Goal: Transaction & Acquisition: Book appointment/travel/reservation

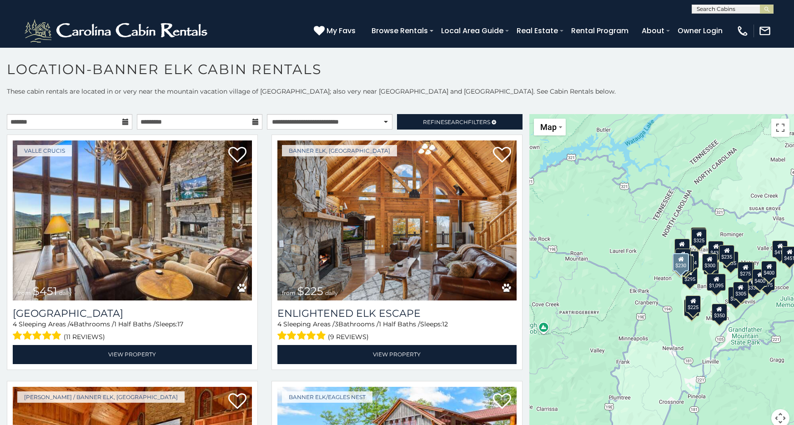
select select "**********"
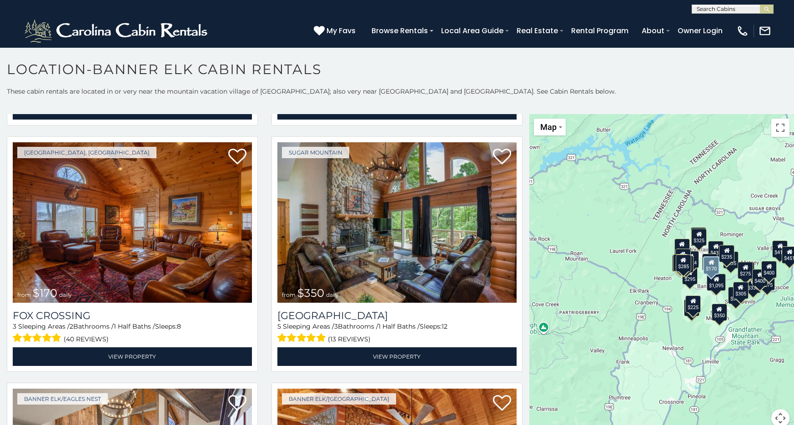
scroll to position [1476, 0]
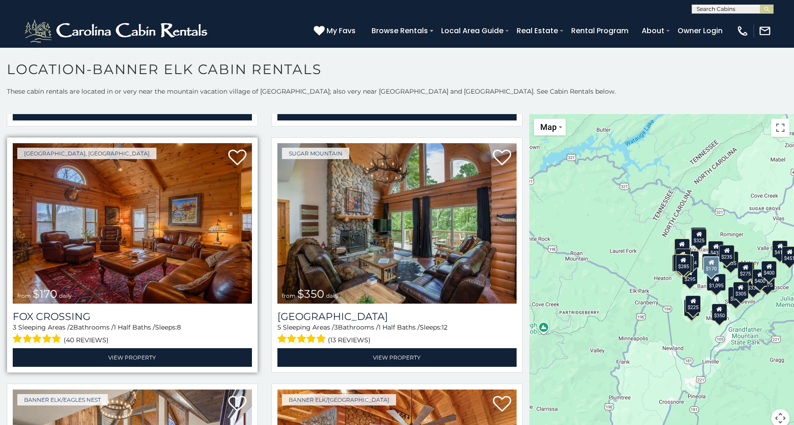
click at [192, 253] on img at bounding box center [132, 223] width 239 height 160
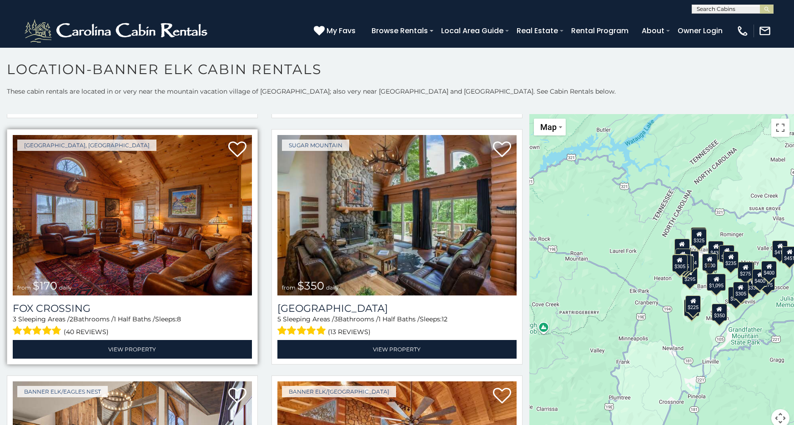
scroll to position [1484, 0]
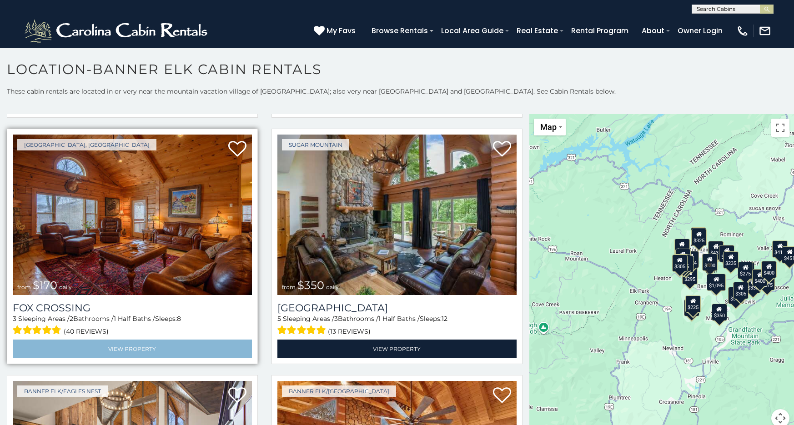
click at [124, 350] on link "View Property" at bounding box center [132, 349] width 239 height 19
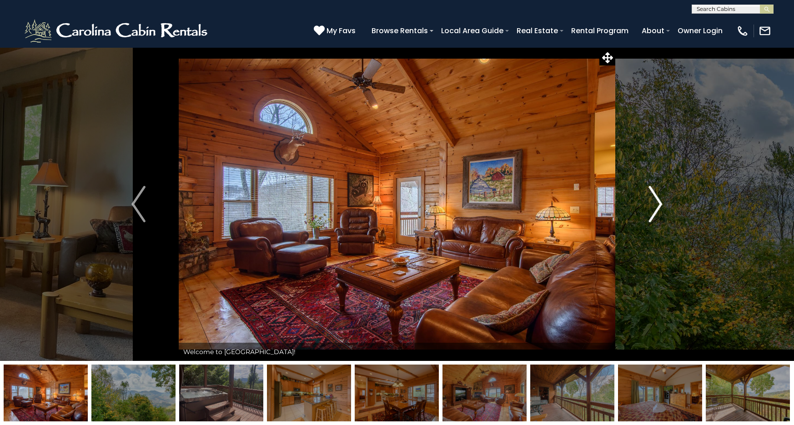
click at [657, 198] on img "Next" at bounding box center [656, 204] width 14 height 36
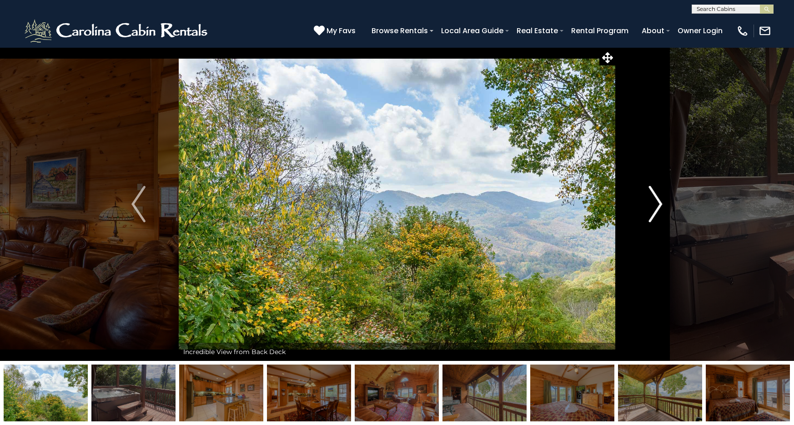
click at [658, 199] on img "Next" at bounding box center [656, 204] width 14 height 36
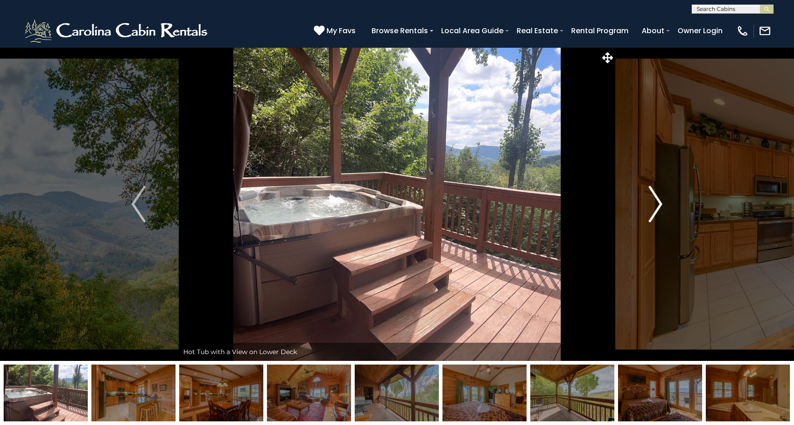
click at [658, 193] on img "Next" at bounding box center [656, 204] width 14 height 36
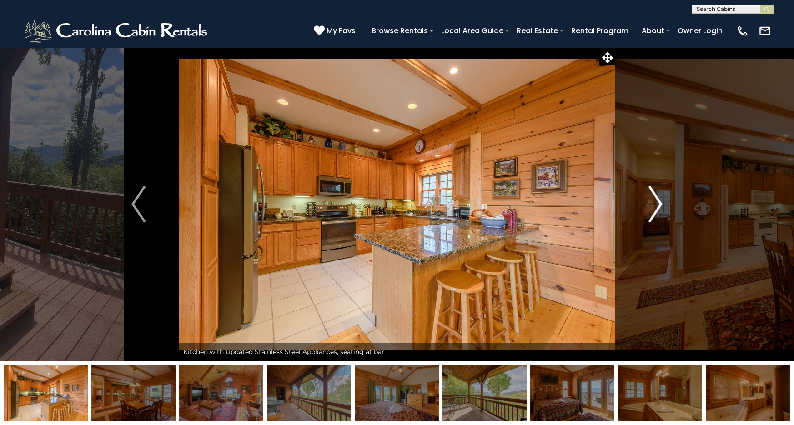
click at [658, 194] on img "Next" at bounding box center [656, 204] width 14 height 36
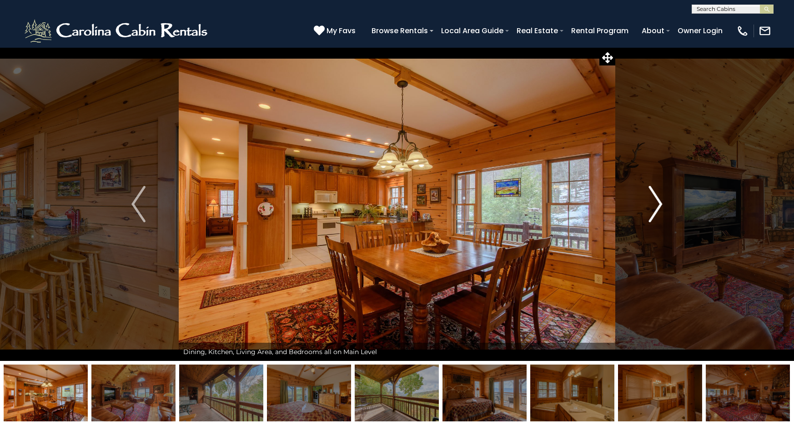
click at [658, 195] on img "Next" at bounding box center [656, 204] width 14 height 36
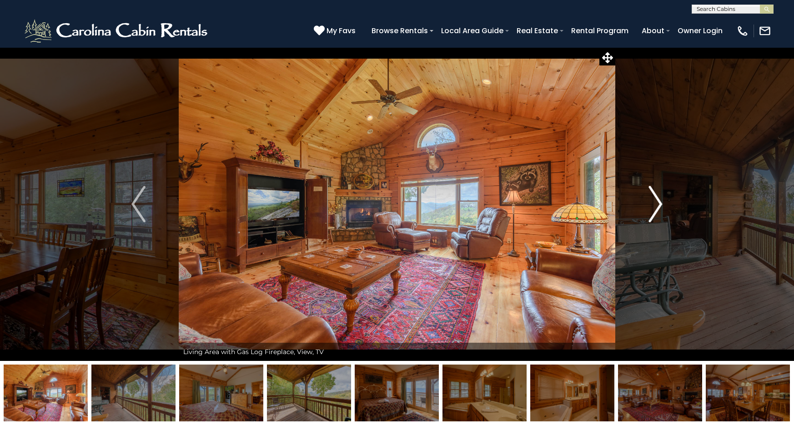
click at [657, 200] on img "Next" at bounding box center [656, 204] width 14 height 36
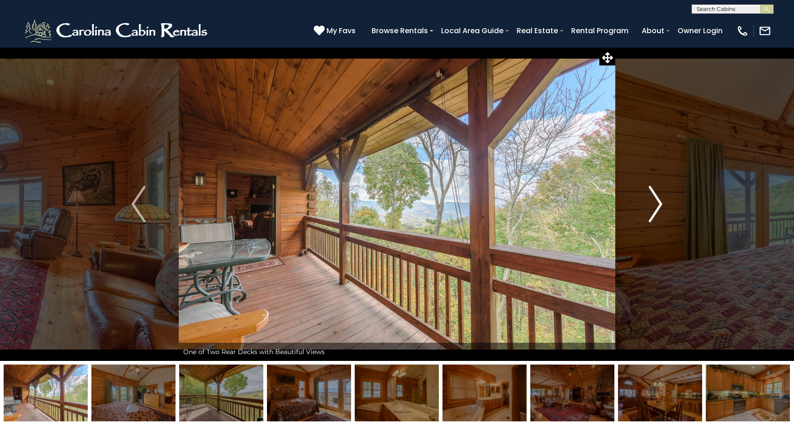
click at [657, 200] on img "Next" at bounding box center [656, 204] width 14 height 36
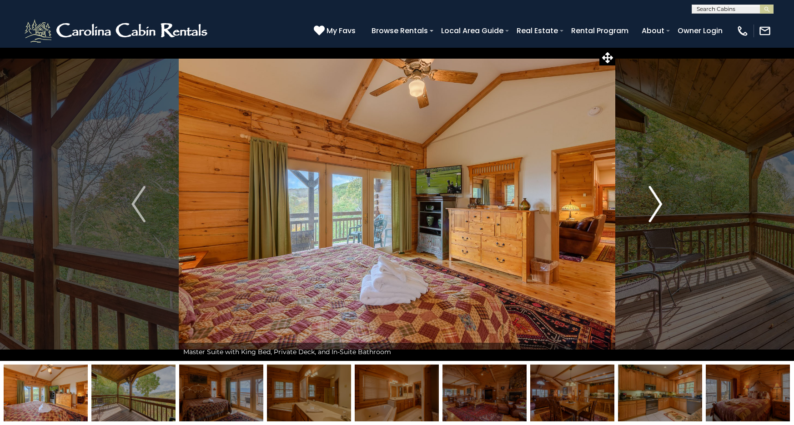
click at [658, 200] on img "Next" at bounding box center [656, 204] width 14 height 36
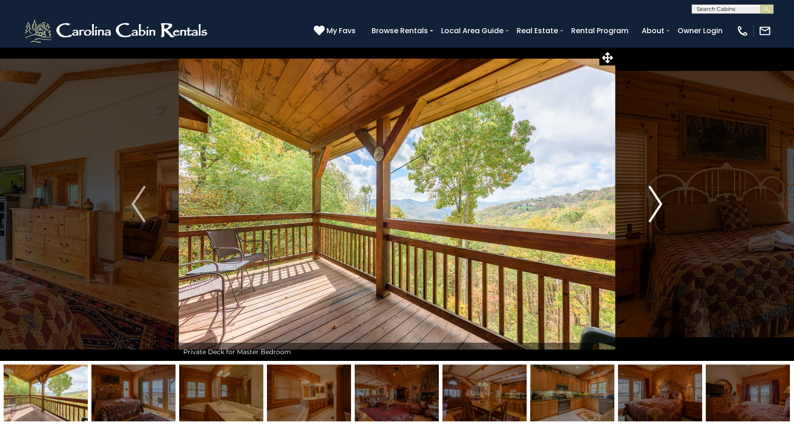
click at [659, 202] on img "Next" at bounding box center [656, 204] width 14 height 36
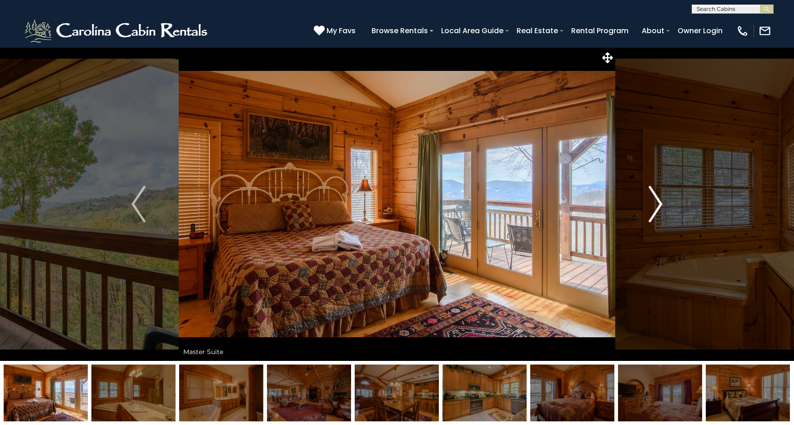
click at [657, 205] on img "Next" at bounding box center [656, 204] width 14 height 36
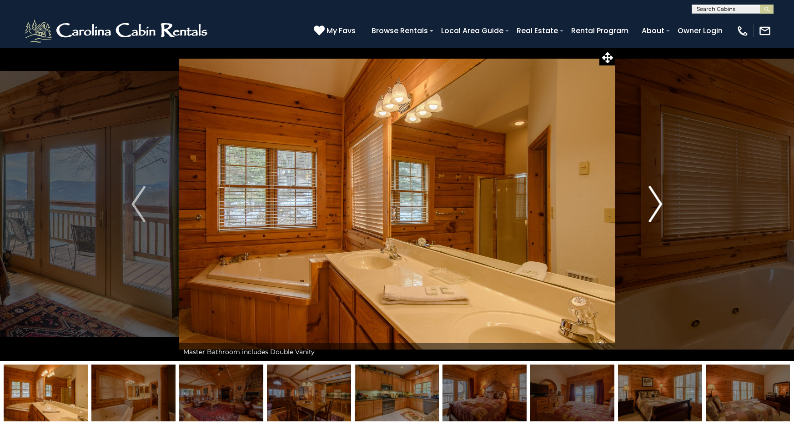
click at [657, 205] on img "Next" at bounding box center [656, 204] width 14 height 36
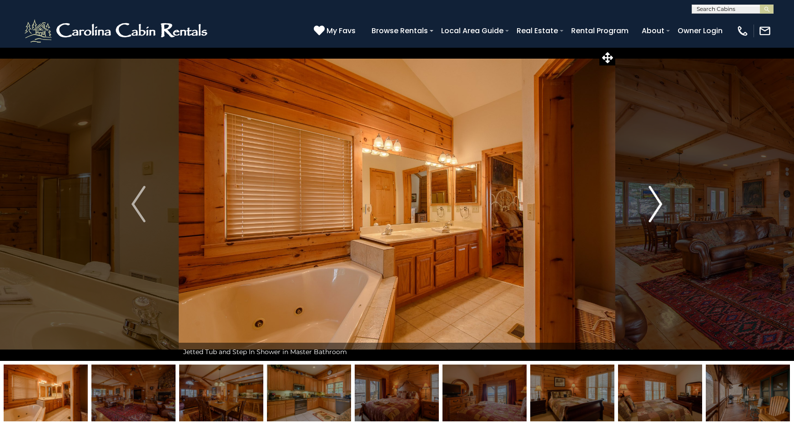
click at [657, 205] on img "Next" at bounding box center [656, 204] width 14 height 36
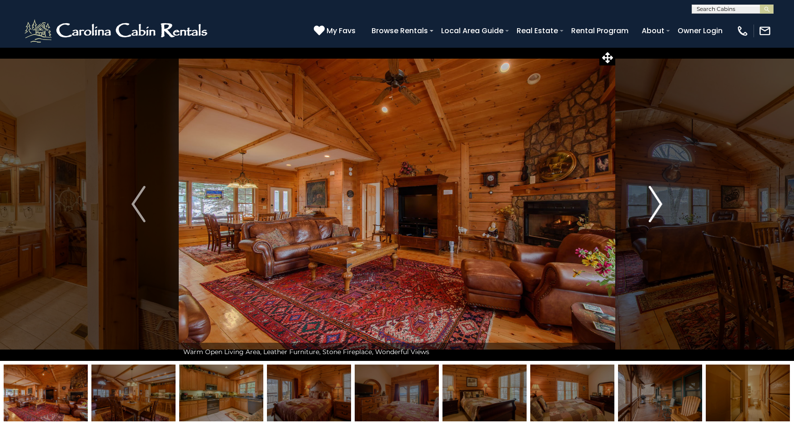
click at [657, 205] on img "Next" at bounding box center [656, 204] width 14 height 36
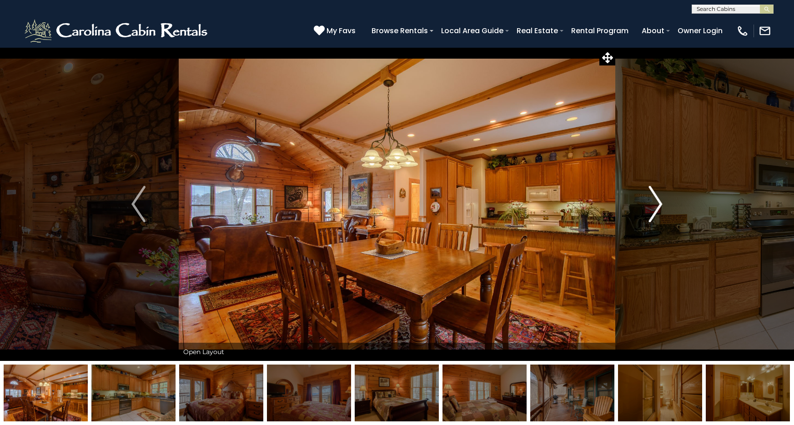
click at [657, 204] on img "Next" at bounding box center [656, 204] width 14 height 36
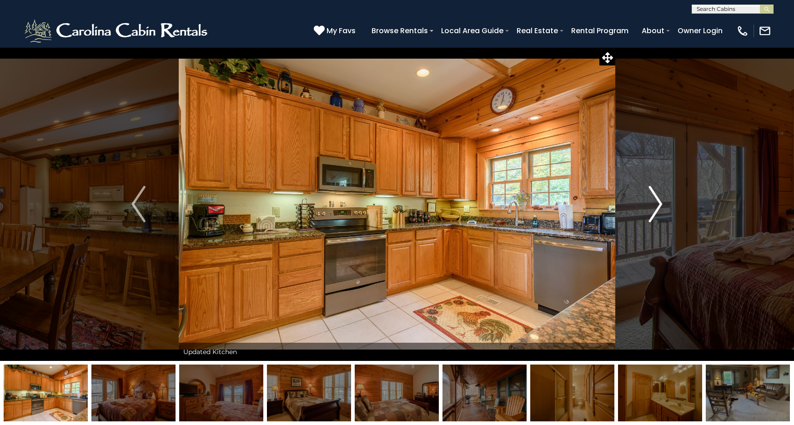
click at [657, 204] on img "Next" at bounding box center [656, 204] width 14 height 36
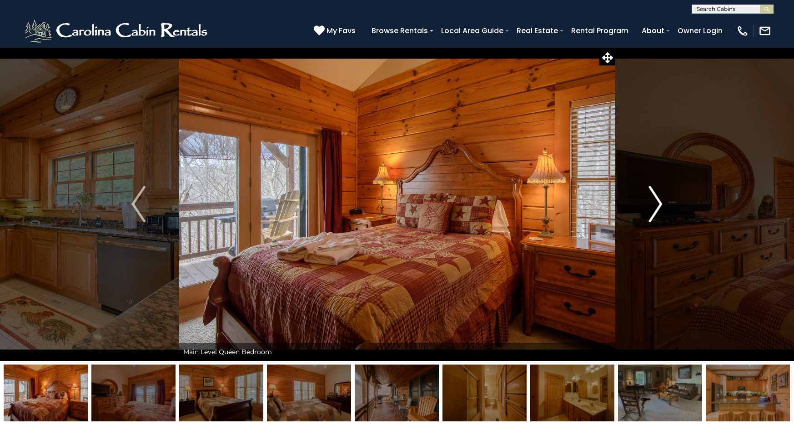
click at [657, 204] on img "Next" at bounding box center [656, 204] width 14 height 36
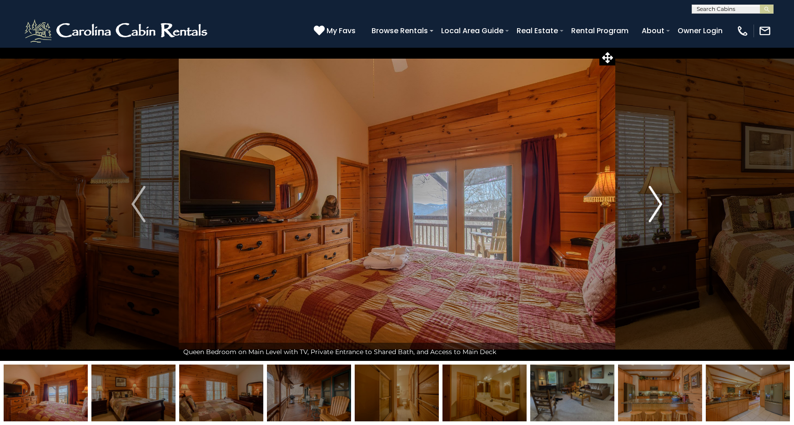
click at [657, 203] on img "Next" at bounding box center [656, 204] width 14 height 36
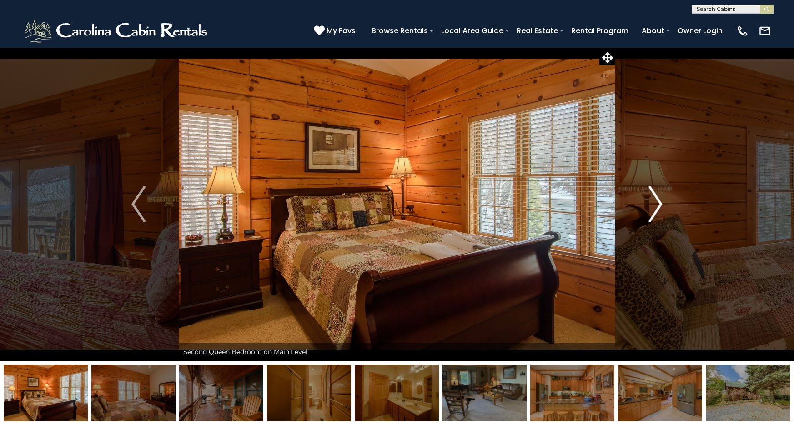
click at [657, 203] on img "Next" at bounding box center [656, 204] width 14 height 36
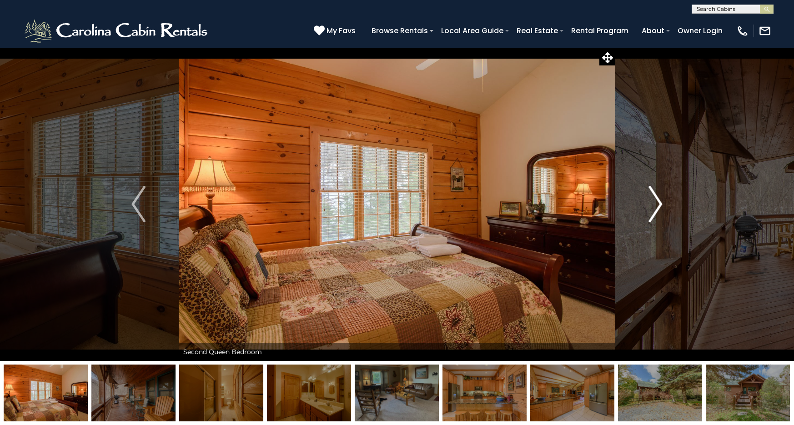
click at [657, 203] on img "Next" at bounding box center [656, 204] width 14 height 36
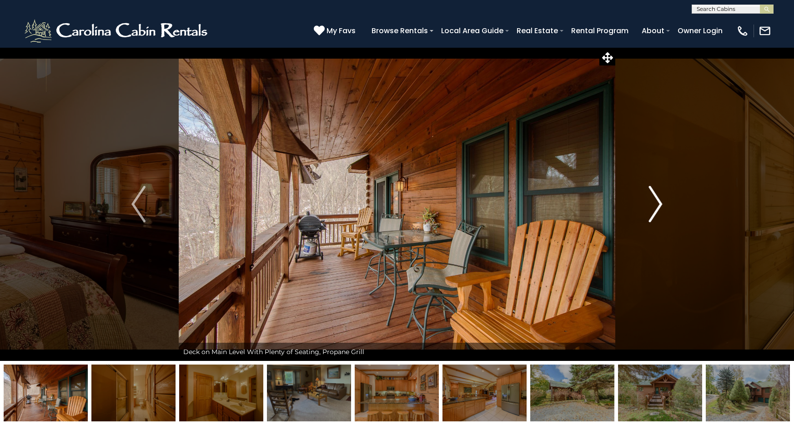
click at [657, 203] on img "Next" at bounding box center [656, 204] width 14 height 36
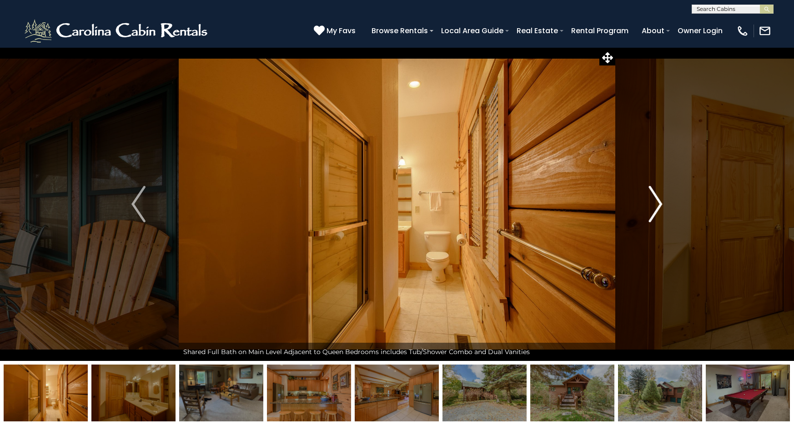
click at [657, 203] on img "Next" at bounding box center [656, 204] width 14 height 36
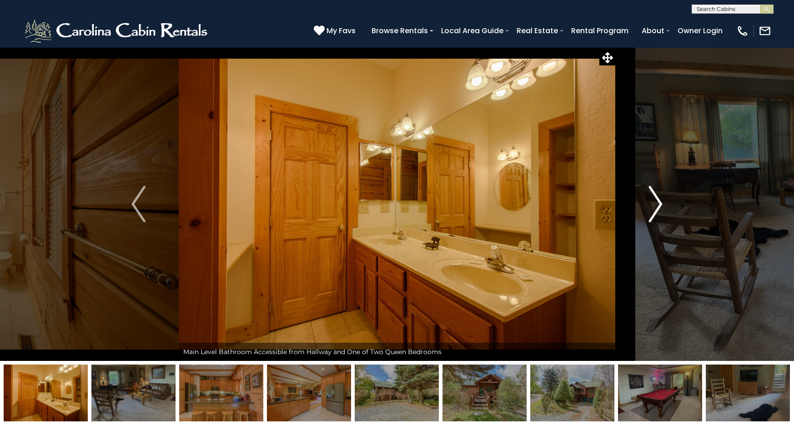
click at [657, 203] on img "Next" at bounding box center [656, 204] width 14 height 36
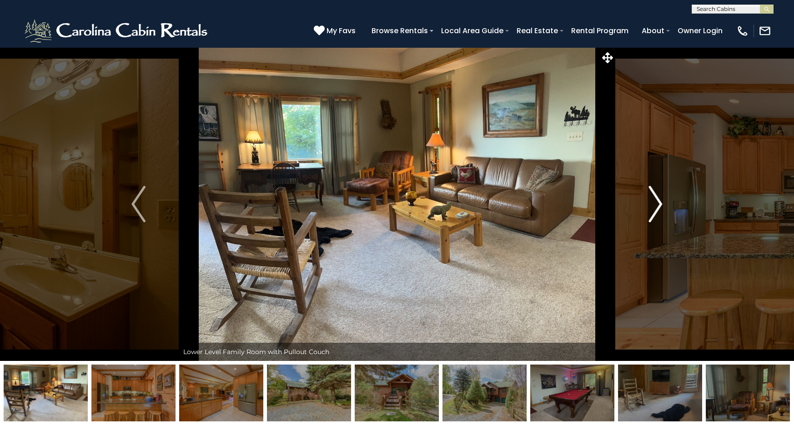
click at [657, 203] on img "Next" at bounding box center [656, 204] width 14 height 36
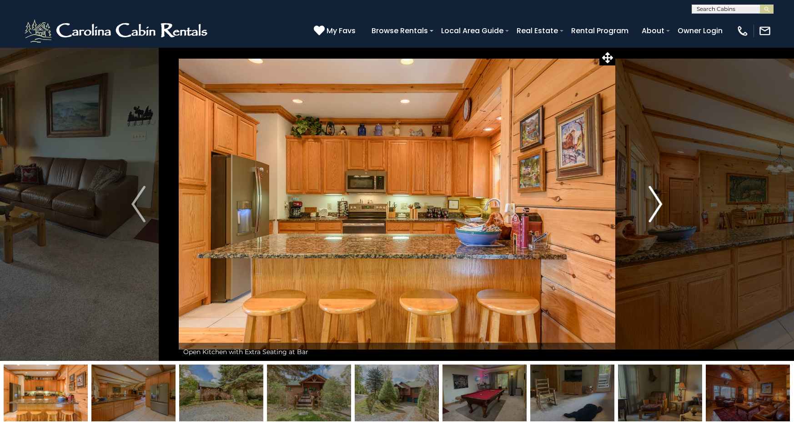
click at [657, 203] on img "Next" at bounding box center [656, 204] width 14 height 36
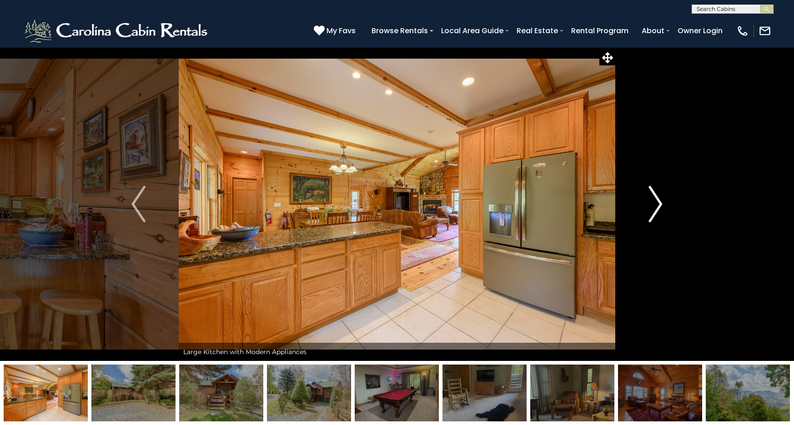
click at [657, 203] on img "Next" at bounding box center [656, 204] width 14 height 36
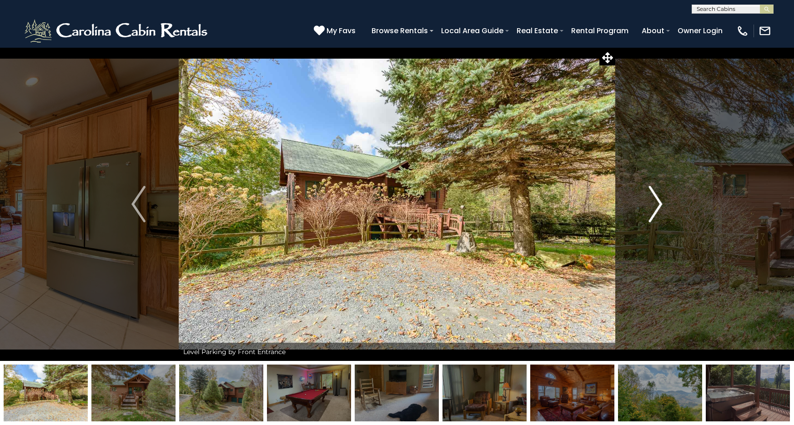
click at [657, 201] on img "Next" at bounding box center [656, 204] width 14 height 36
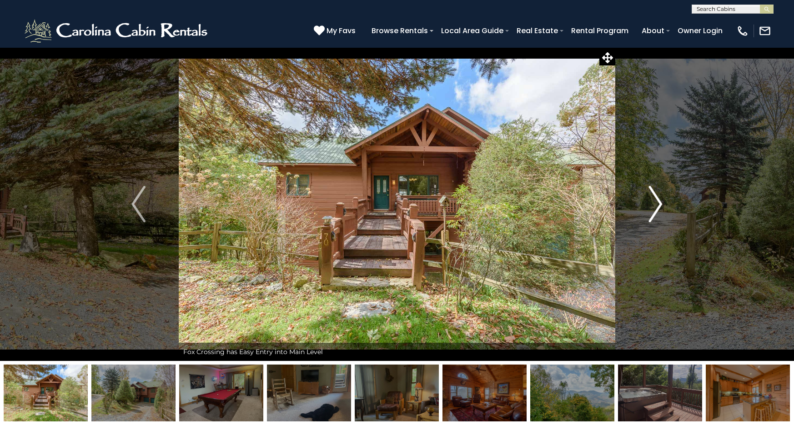
click at [657, 201] on img "Next" at bounding box center [656, 204] width 14 height 36
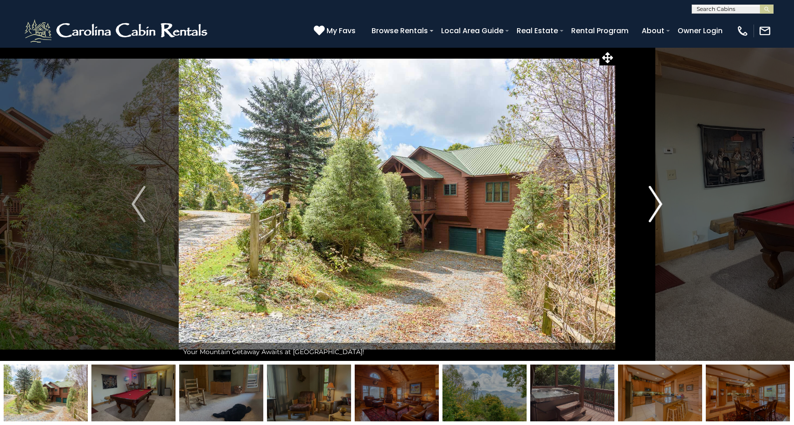
click at [657, 201] on img "Next" at bounding box center [656, 204] width 14 height 36
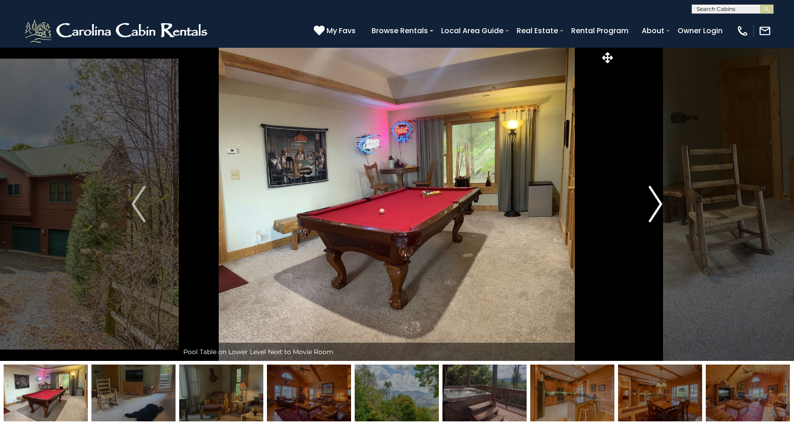
click at [657, 201] on img "Next" at bounding box center [656, 204] width 14 height 36
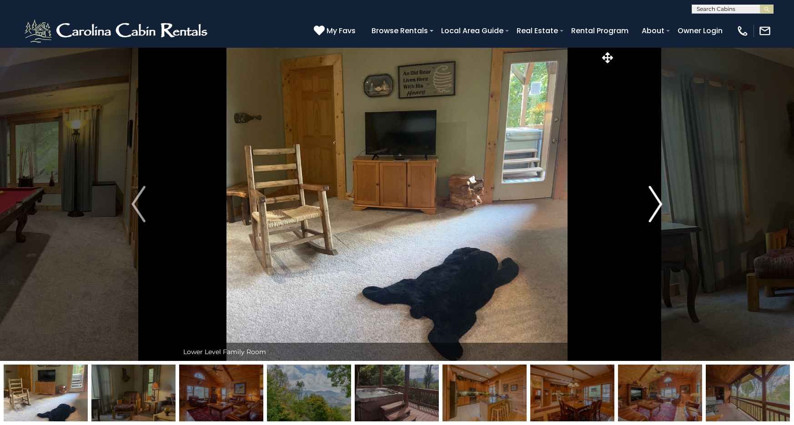
click at [657, 201] on img "Next" at bounding box center [656, 204] width 14 height 36
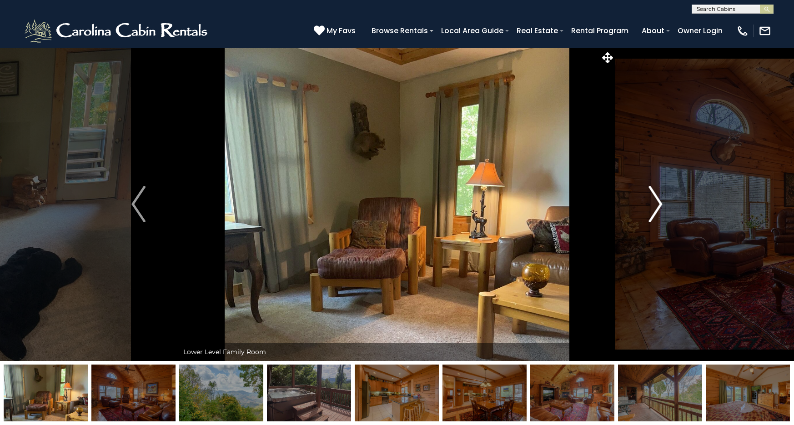
click at [657, 201] on img "Next" at bounding box center [656, 204] width 14 height 36
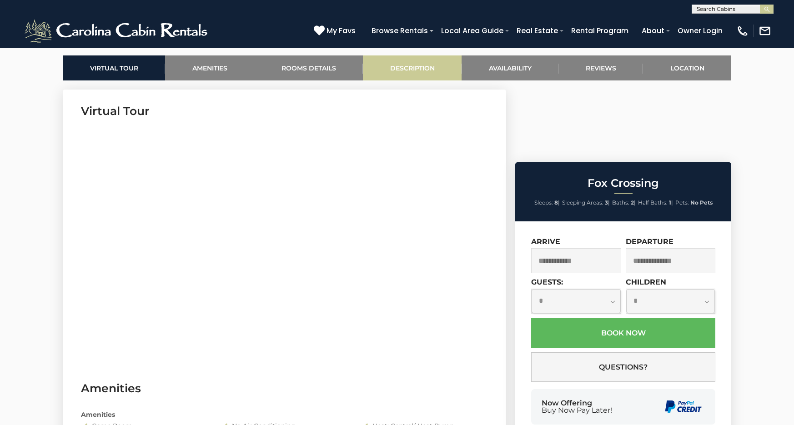
scroll to position [427, 0]
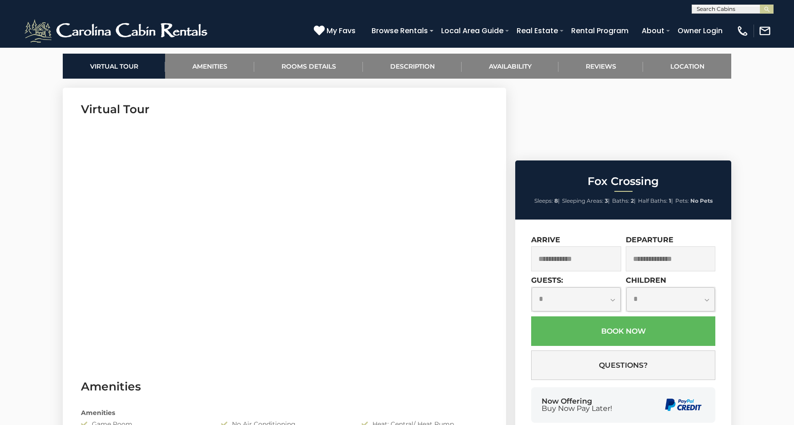
click at [573, 247] on input "text" at bounding box center [576, 259] width 90 height 25
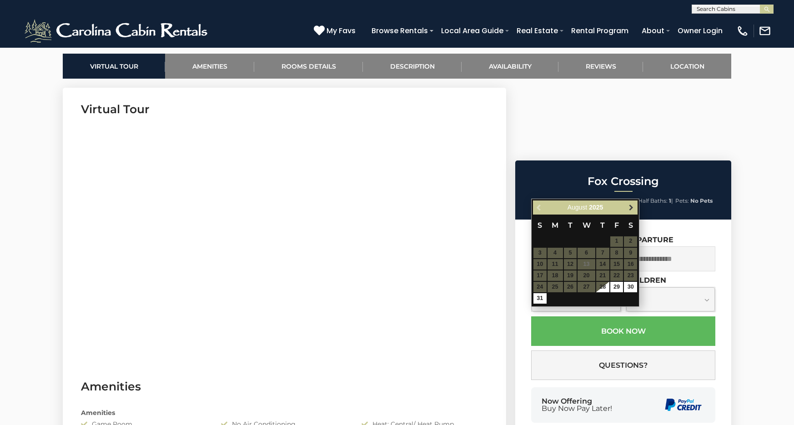
click at [630, 212] on link "Next" at bounding box center [631, 207] width 11 height 11
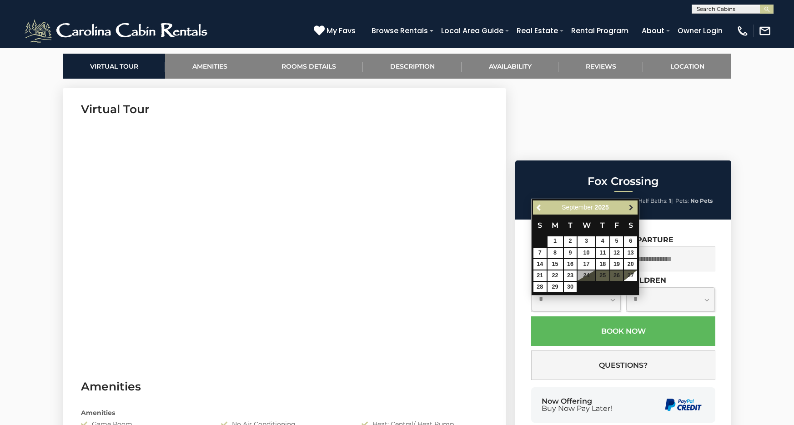
click at [631, 211] on span "Next" at bounding box center [631, 207] width 7 height 7
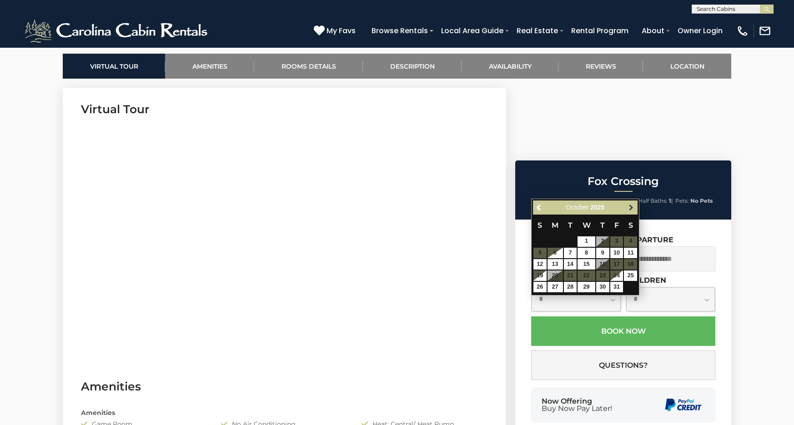
click at [632, 203] on link "Next" at bounding box center [631, 207] width 11 height 11
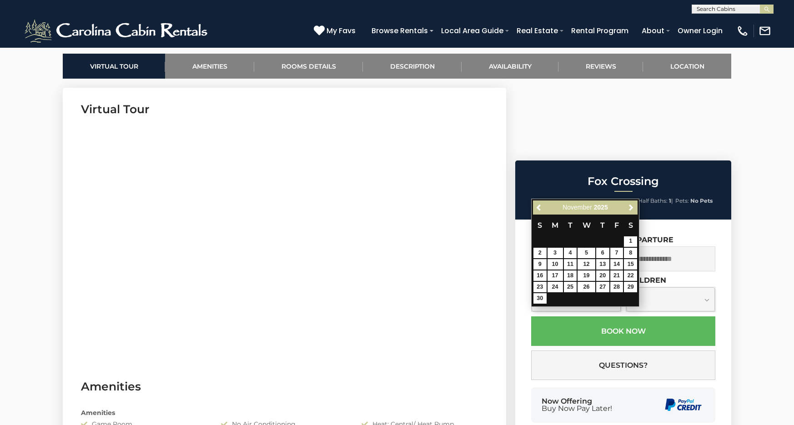
click at [632, 203] on link "Next" at bounding box center [631, 207] width 11 height 11
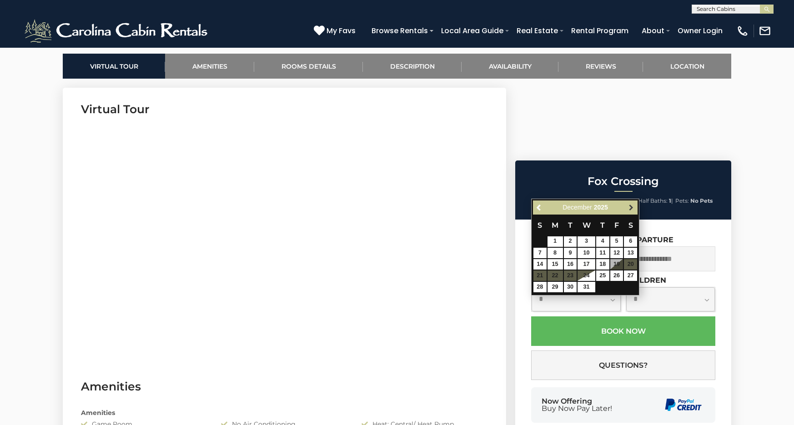
click at [632, 202] on link "Next" at bounding box center [631, 207] width 11 height 11
click at [630, 207] on span "Next" at bounding box center [631, 207] width 7 height 7
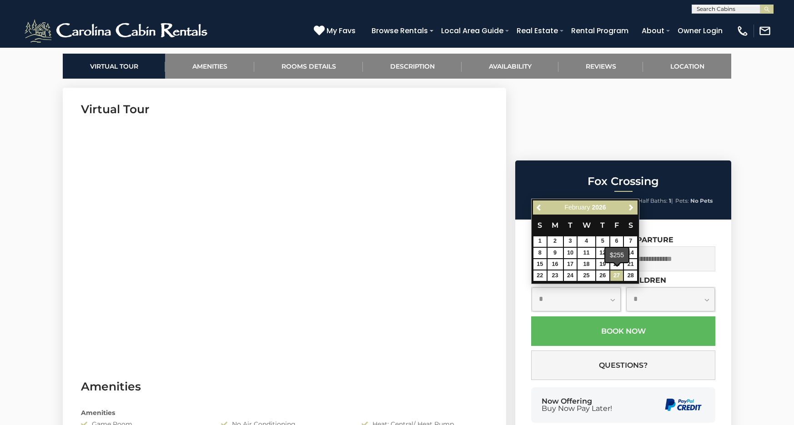
click at [617, 273] on link "27" at bounding box center [617, 276] width 13 height 10
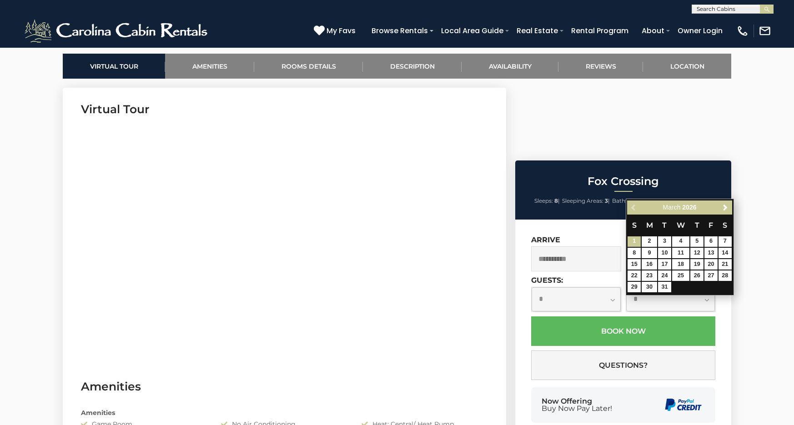
click at [582, 247] on input "**********" at bounding box center [576, 259] width 90 height 25
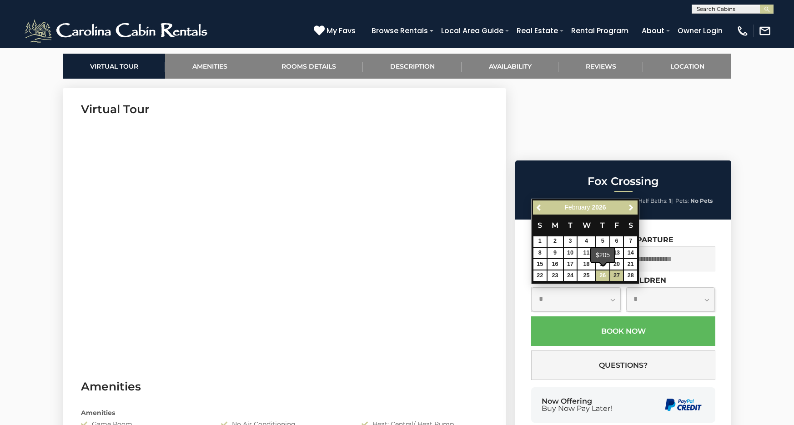
click at [608, 276] on link "26" at bounding box center [602, 276] width 13 height 10
type input "**********"
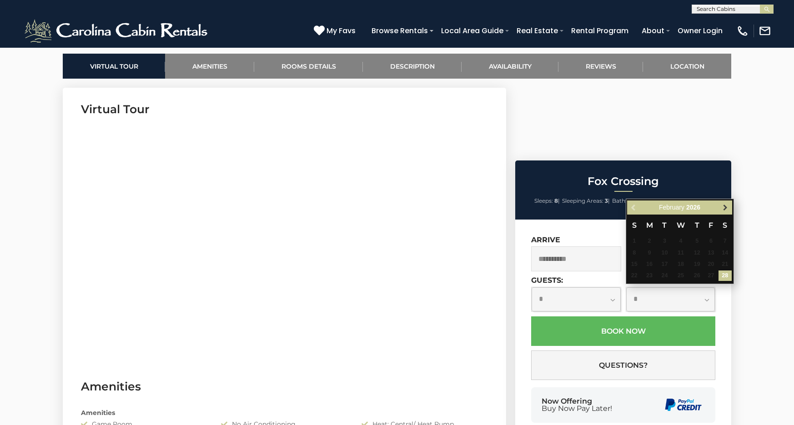
click at [728, 205] on span "Next" at bounding box center [725, 207] width 7 height 7
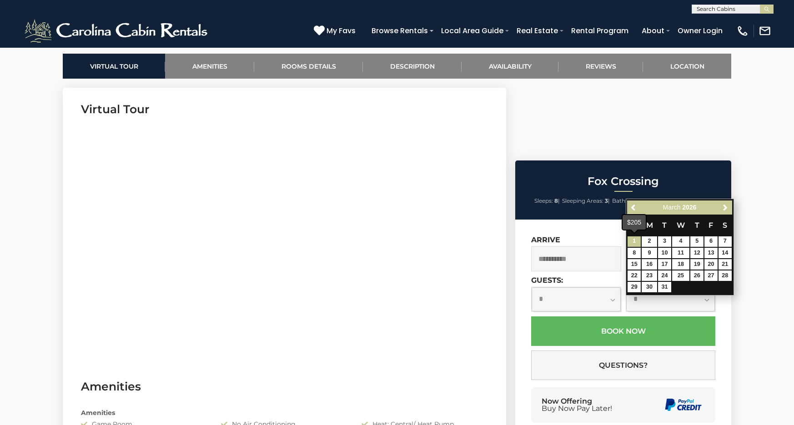
click at [635, 243] on link "1" at bounding box center [634, 242] width 13 height 10
type input "**********"
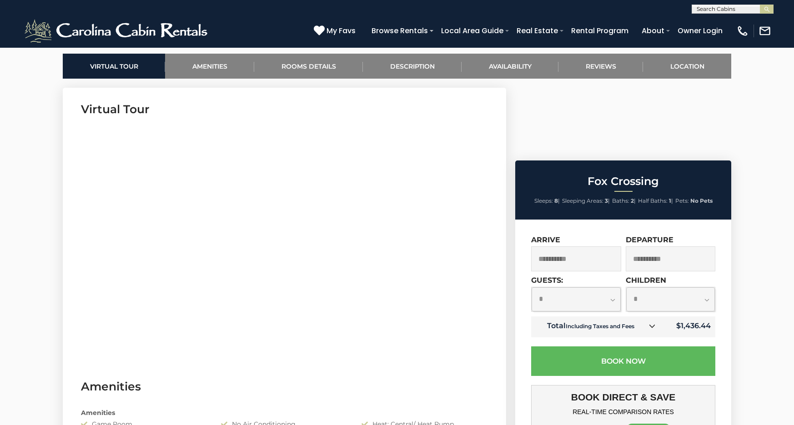
select select "*"
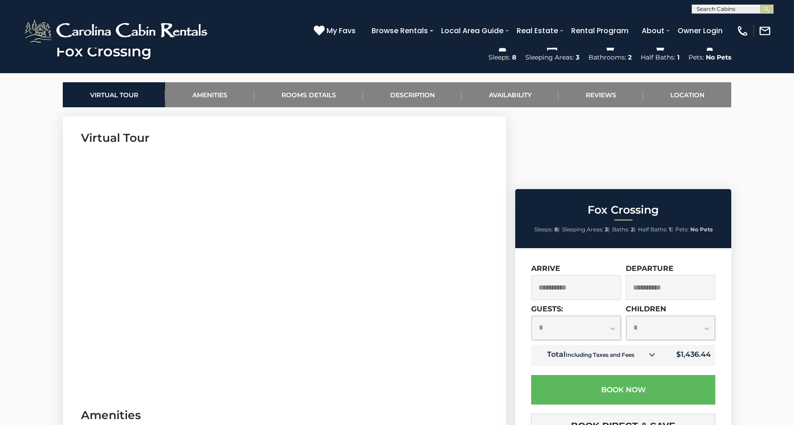
scroll to position [396, 0]
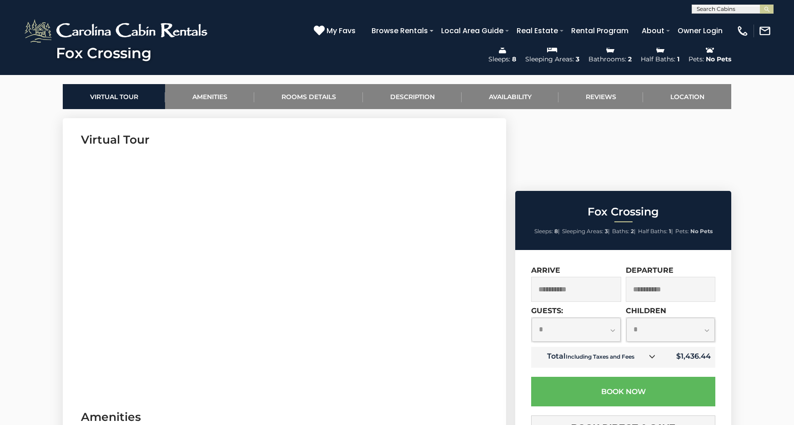
click at [593, 277] on input "**********" at bounding box center [576, 289] width 90 height 25
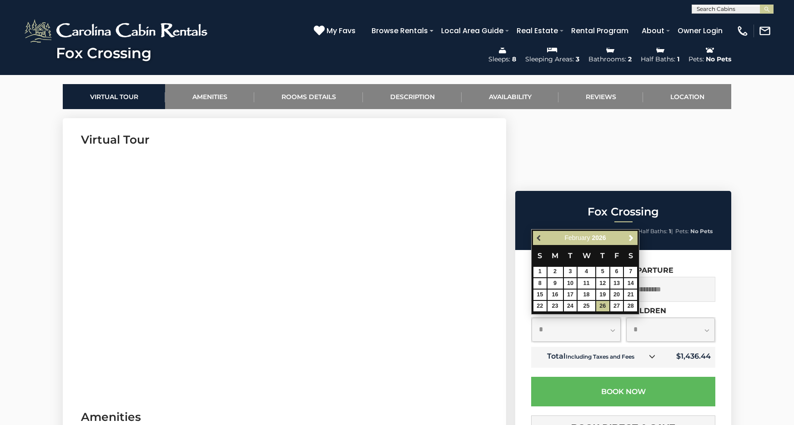
click at [538, 240] on span "Previous" at bounding box center [539, 237] width 7 height 7
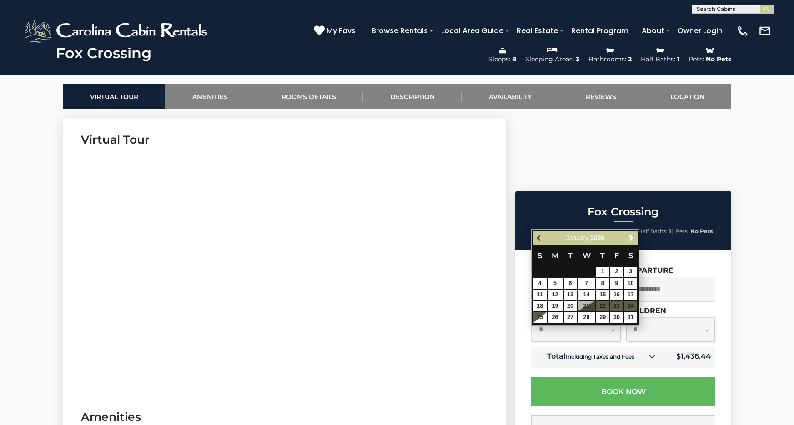
click at [538, 240] on span "Previous" at bounding box center [539, 237] width 7 height 7
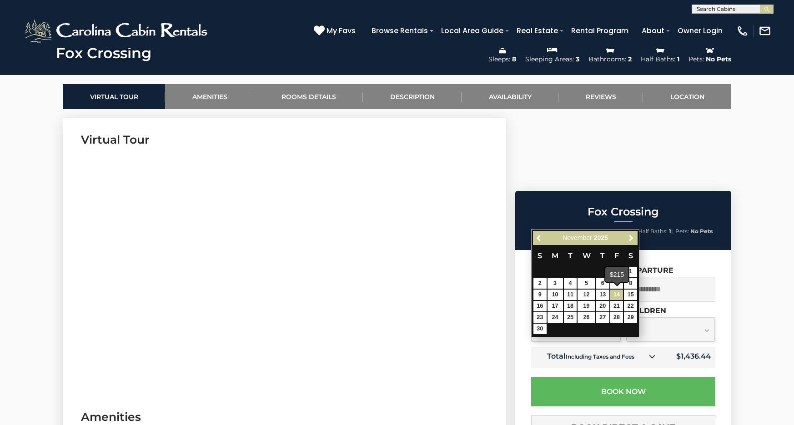
click at [619, 290] on link "14" at bounding box center [617, 295] width 13 height 10
type input "**********"
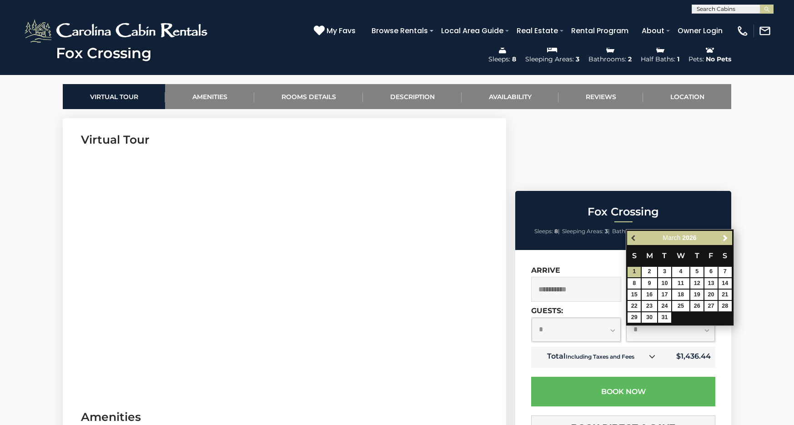
click at [631, 238] on span "Previous" at bounding box center [634, 237] width 7 height 7
click at [634, 238] on span "Previous" at bounding box center [634, 237] width 7 height 7
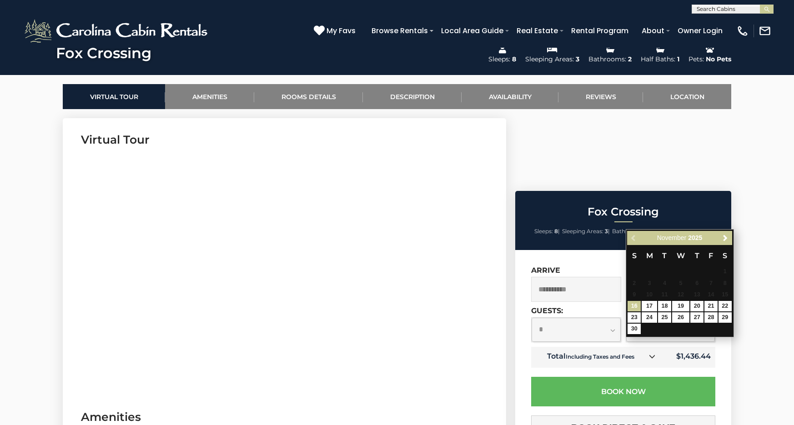
click at [638, 307] on link "16" at bounding box center [634, 306] width 13 height 10
type input "**********"
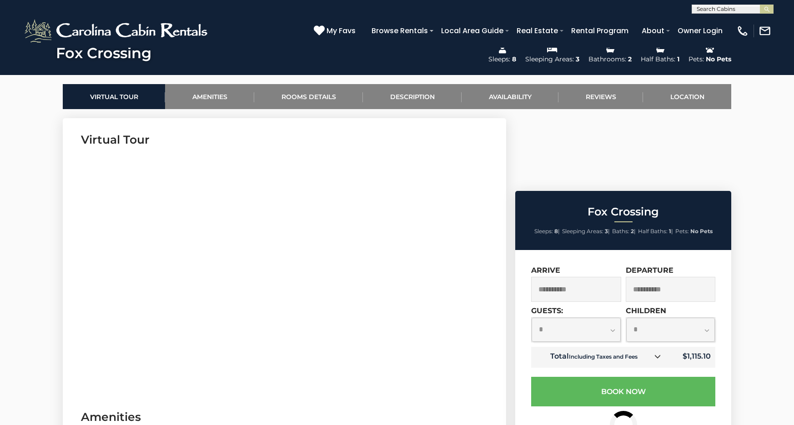
select select "*"
